Goal: Task Accomplishment & Management: Use online tool/utility

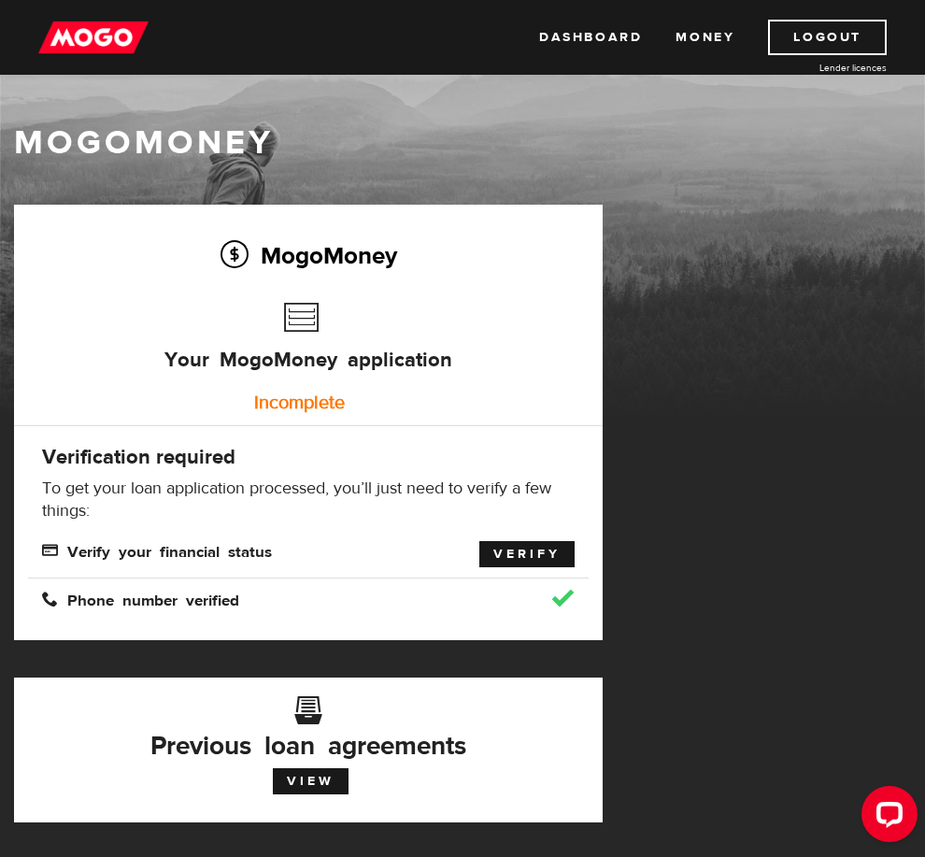
click at [534, 558] on link "Verify" at bounding box center [526, 554] width 95 height 26
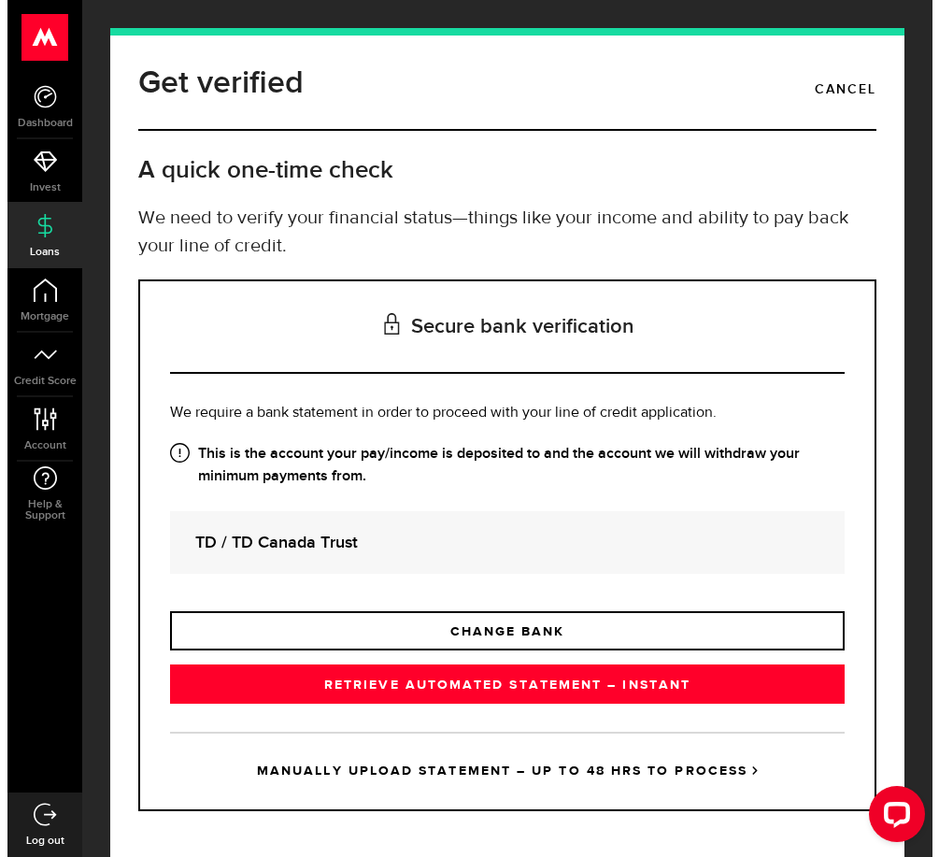
scroll to position [34, 0]
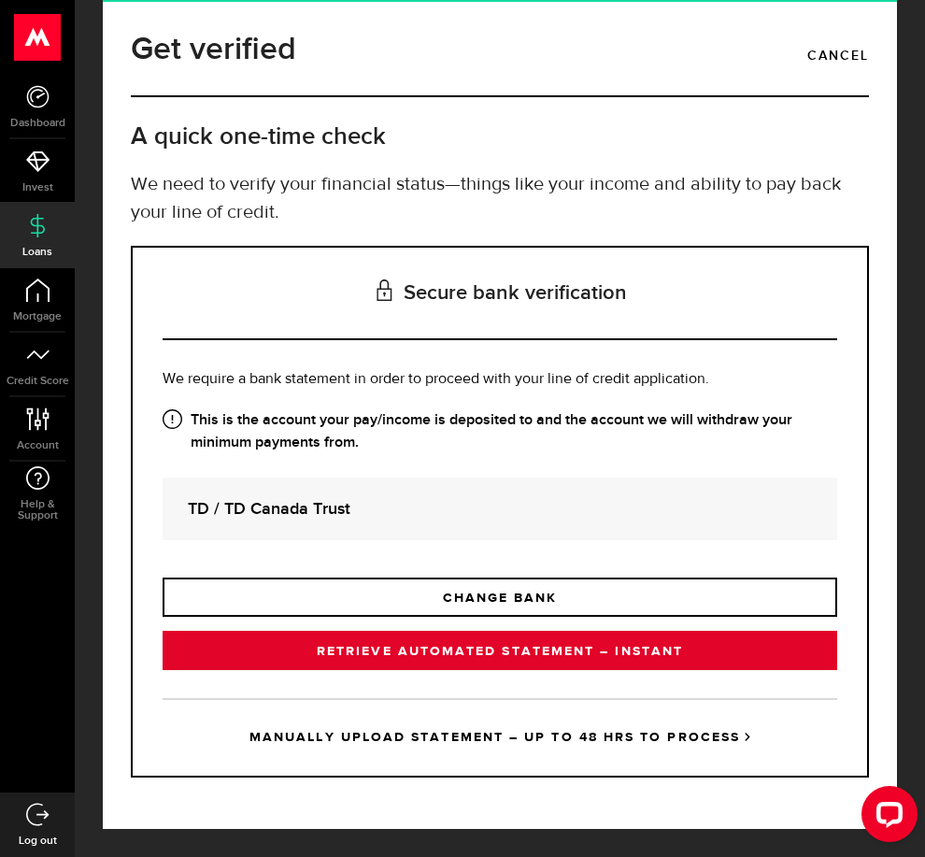
click at [577, 654] on link "RETRIEVE AUTOMATED STATEMENT – INSTANT" at bounding box center [500, 650] width 675 height 39
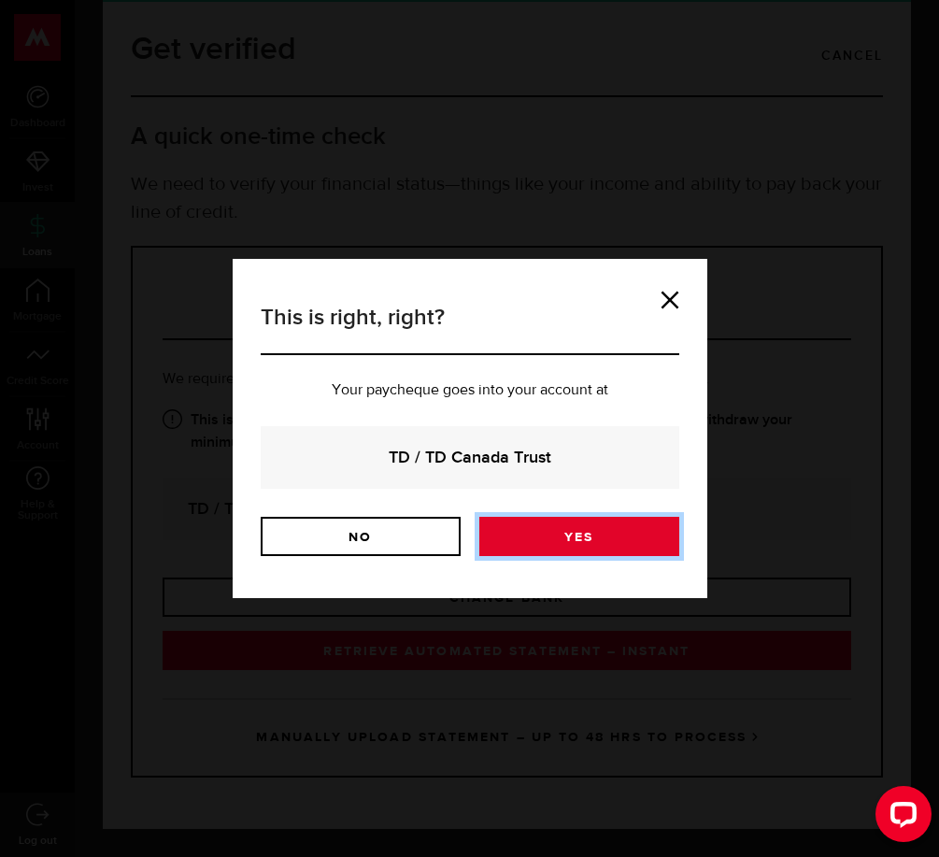
click at [556, 535] on link "Yes" at bounding box center [579, 536] width 200 height 39
